Goal: Transaction & Acquisition: Purchase product/service

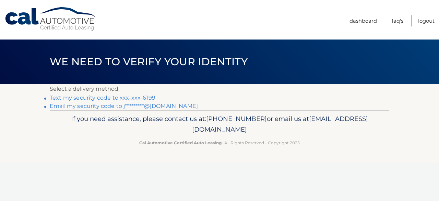
click at [125, 96] on link "Text my security code to xxx-xxx-6199" at bounding box center [103, 97] width 106 height 7
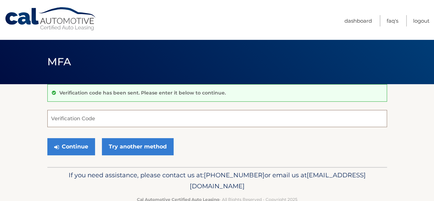
click at [119, 118] on input "Verification Code" at bounding box center [217, 118] width 340 height 17
type input "620738"
click at [47, 138] on button "Continue" at bounding box center [71, 146] width 48 height 17
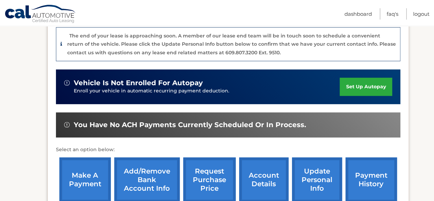
scroll to position [194, 0]
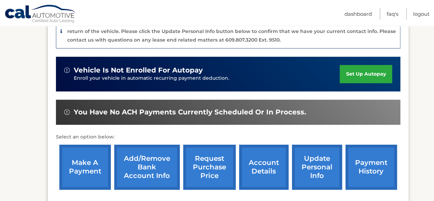
click at [90, 158] on link "make a payment" at bounding box center [84, 166] width 51 height 45
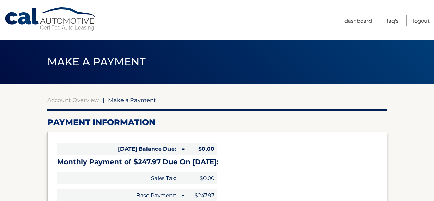
select select "MTJlNWQxYmQtYmM3ZS00NjEzLTg5ZTYtZjBiNGQ3YTRhMTQ5"
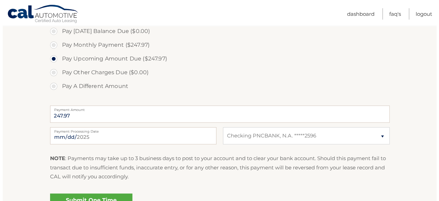
scroll to position [227, 0]
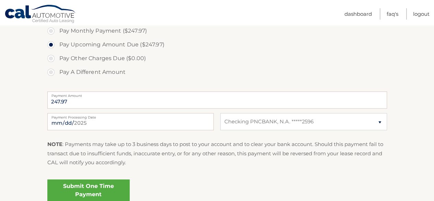
click at [89, 189] on link "Submit One Time Payment" at bounding box center [88, 190] width 82 height 22
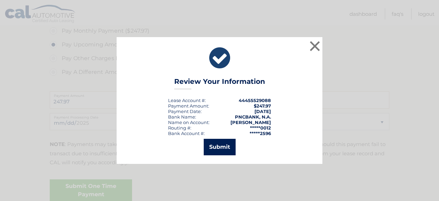
click at [229, 140] on button "Submit" at bounding box center [220, 147] width 32 height 16
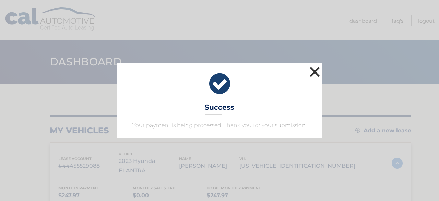
click at [316, 73] on button "×" at bounding box center [315, 72] width 14 height 14
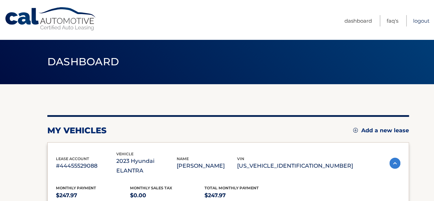
click at [420, 24] on link "Logout" at bounding box center [421, 20] width 16 height 11
